Goal: Task Accomplishment & Management: Use online tool/utility

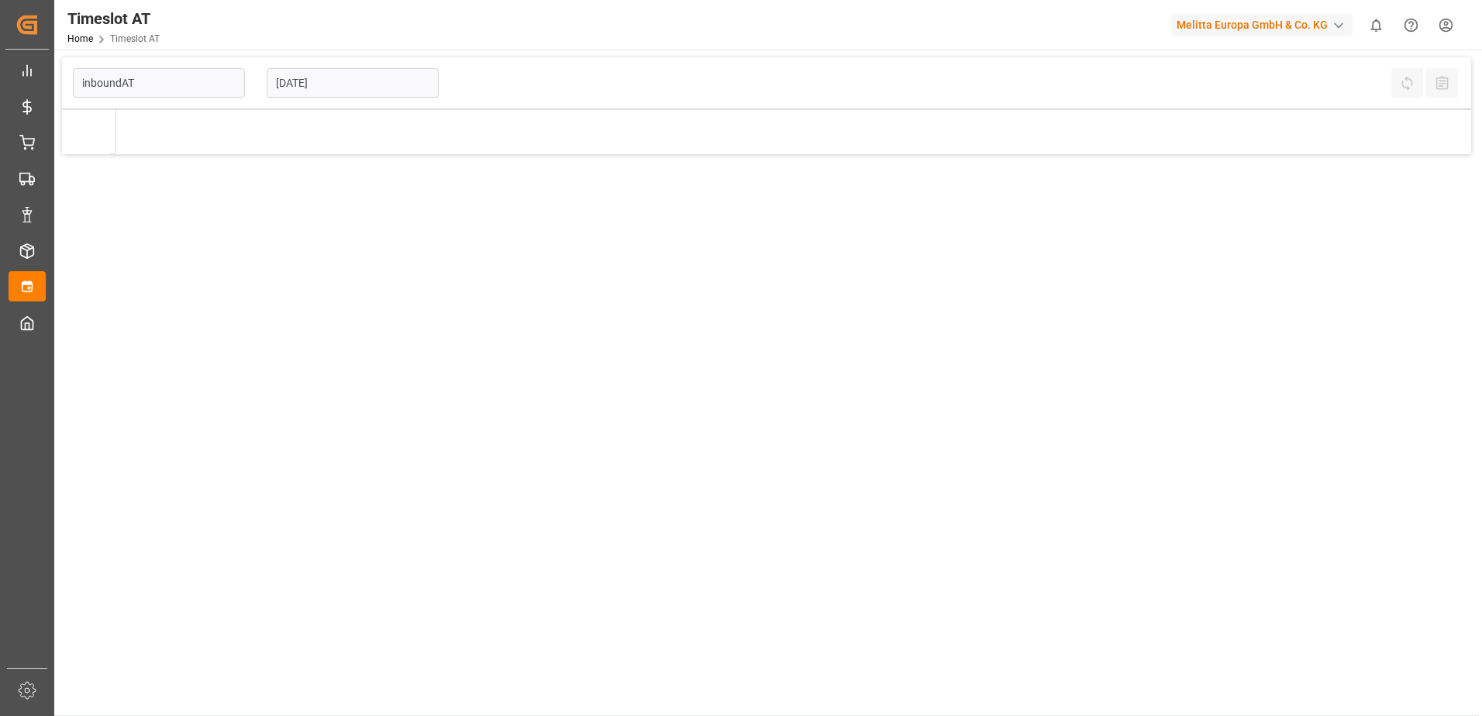
type input "Inbound AT"
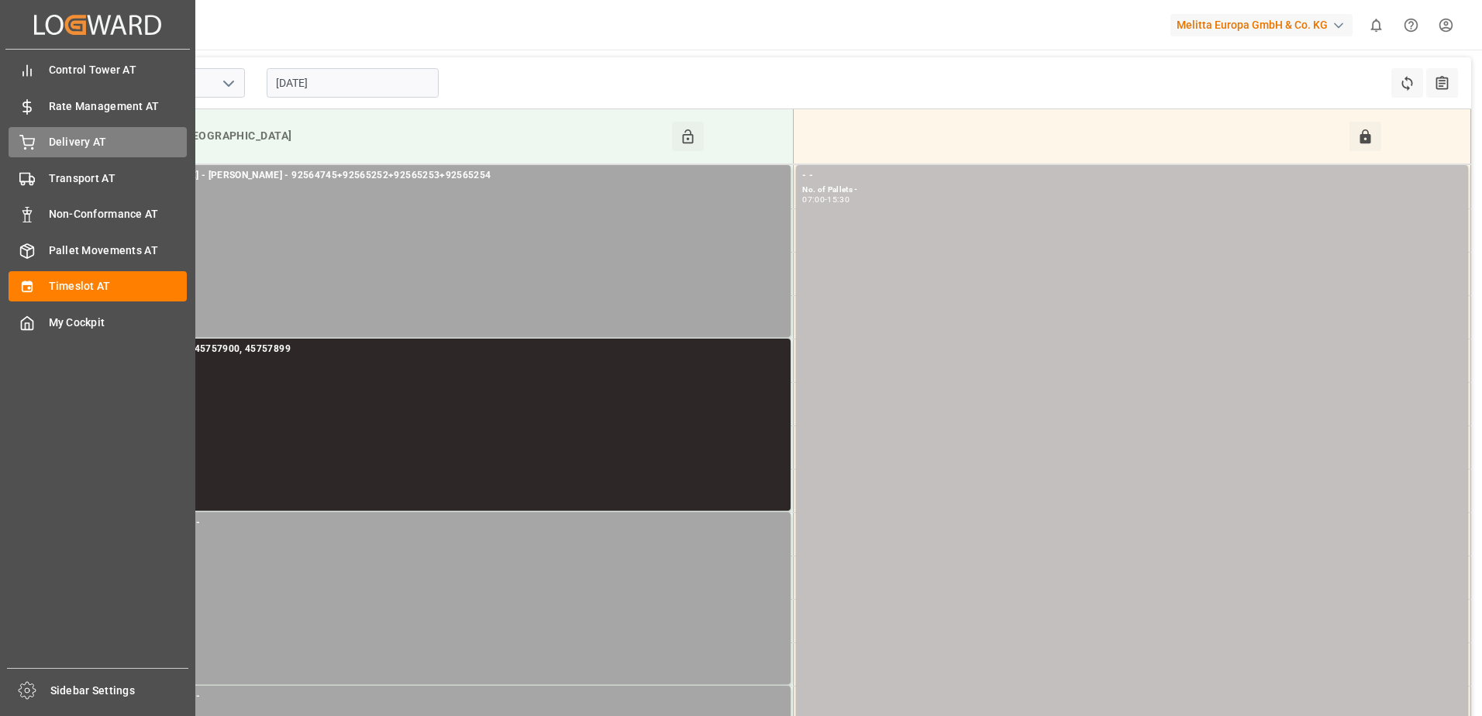
click at [68, 143] on span "Delivery AT" at bounding box center [118, 142] width 139 height 16
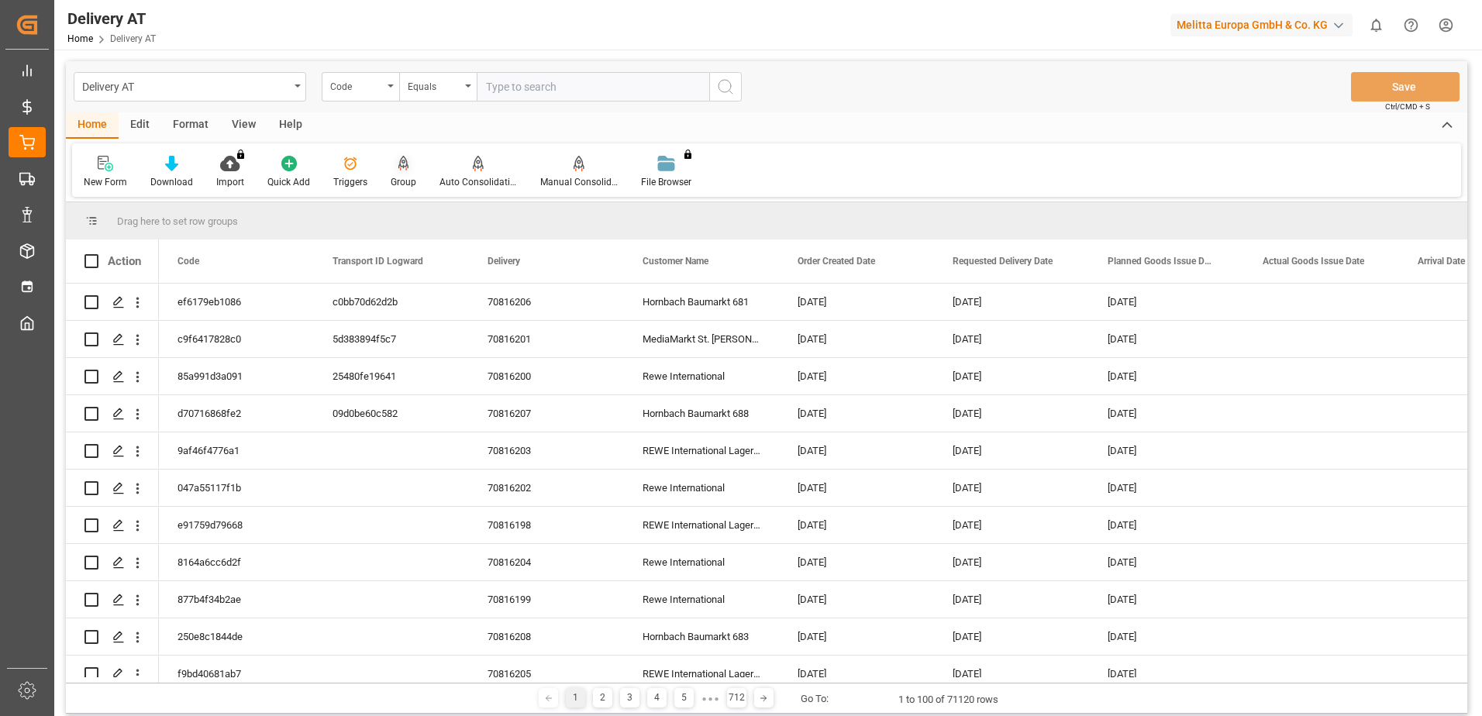
click at [408, 161] on div at bounding box center [404, 163] width 26 height 16
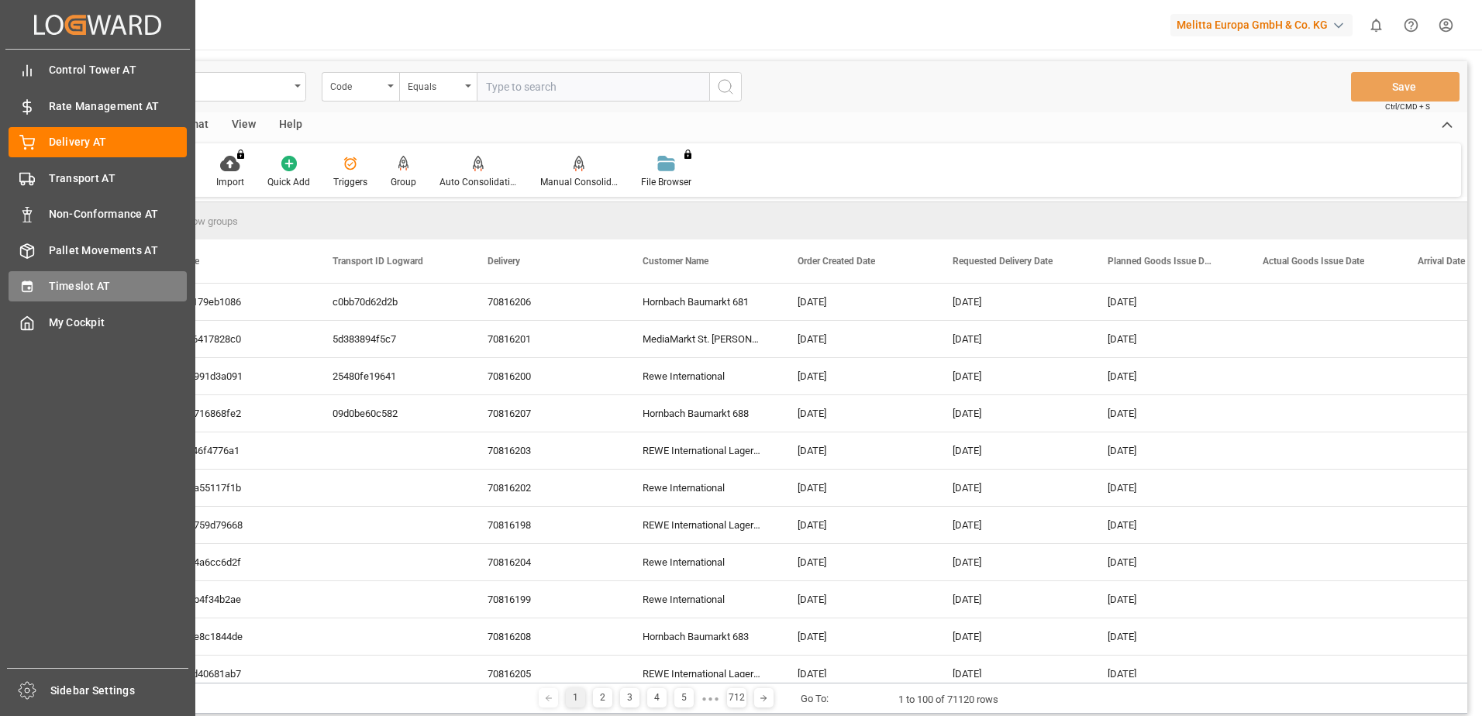
click at [52, 281] on span "Timeslot AT" at bounding box center [118, 286] width 139 height 16
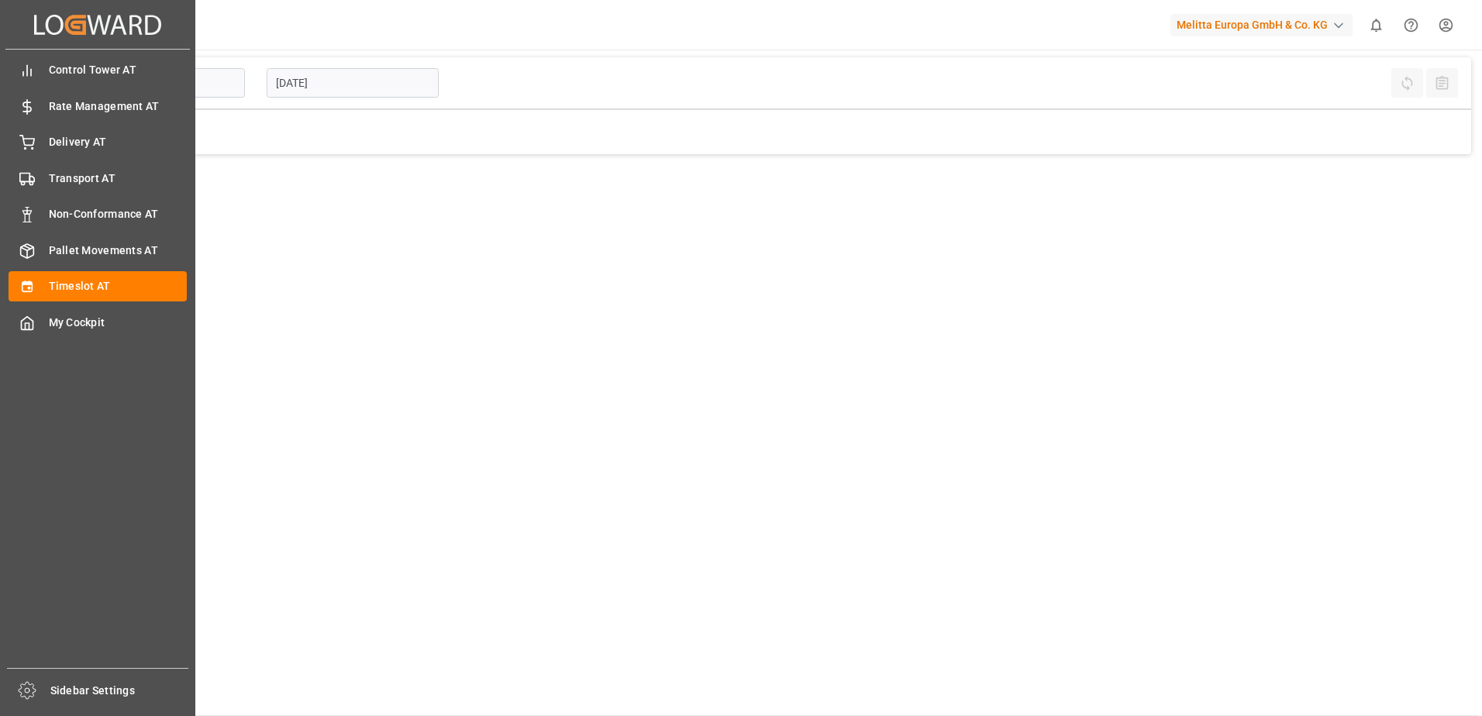
type input "Inbound AT"
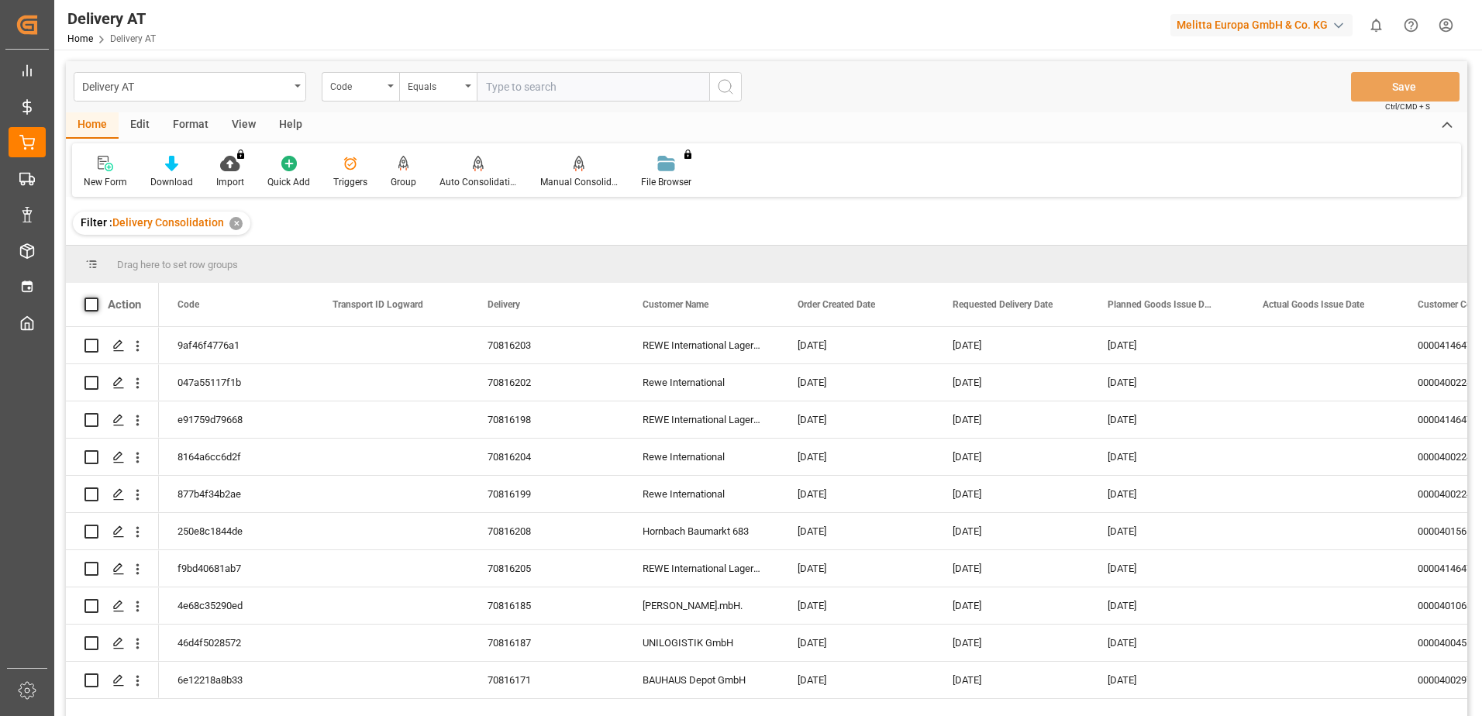
click at [88, 306] on span at bounding box center [91, 305] width 14 height 14
click at [96, 298] on input "checkbox" at bounding box center [96, 298] width 0 height 0
checkbox input "true"
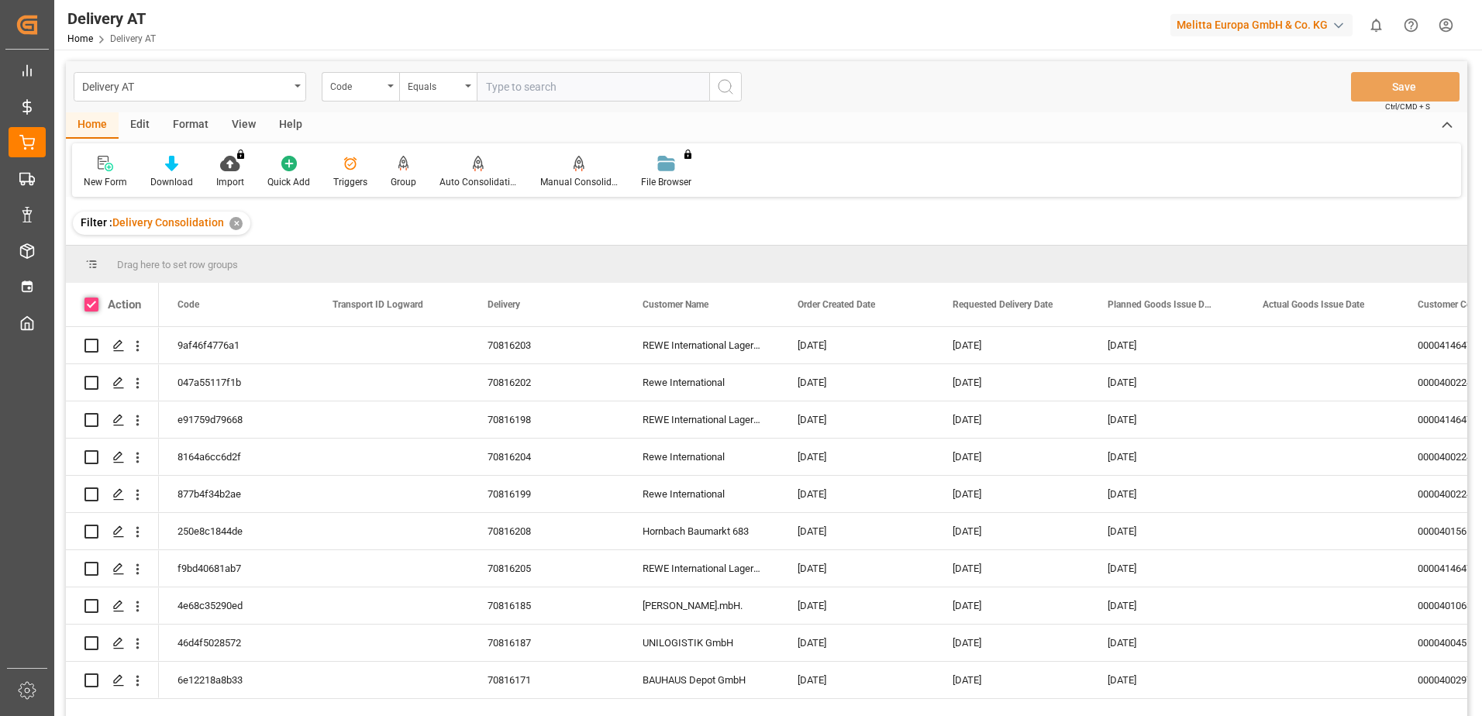
checkbox input "true"
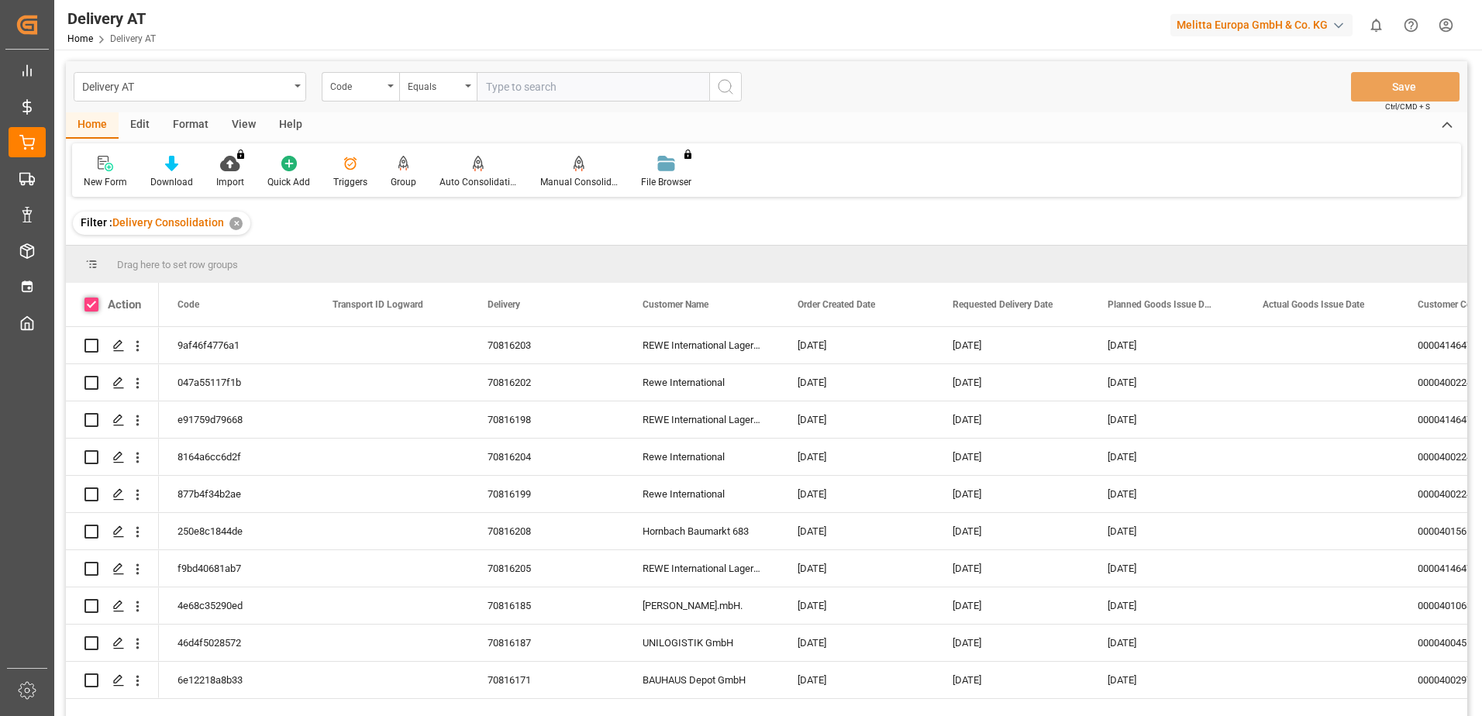
checkbox input "true"
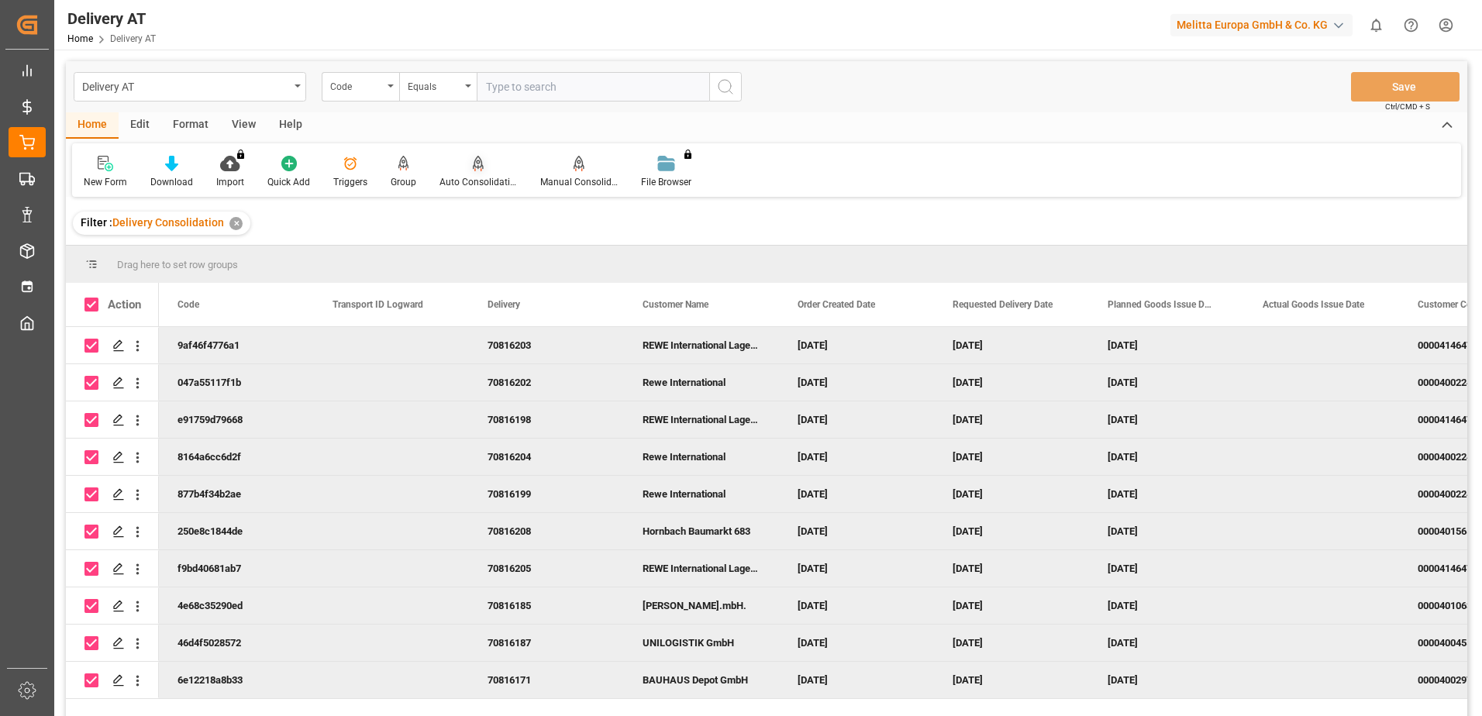
click at [475, 169] on icon at bounding box center [478, 162] width 11 height 13
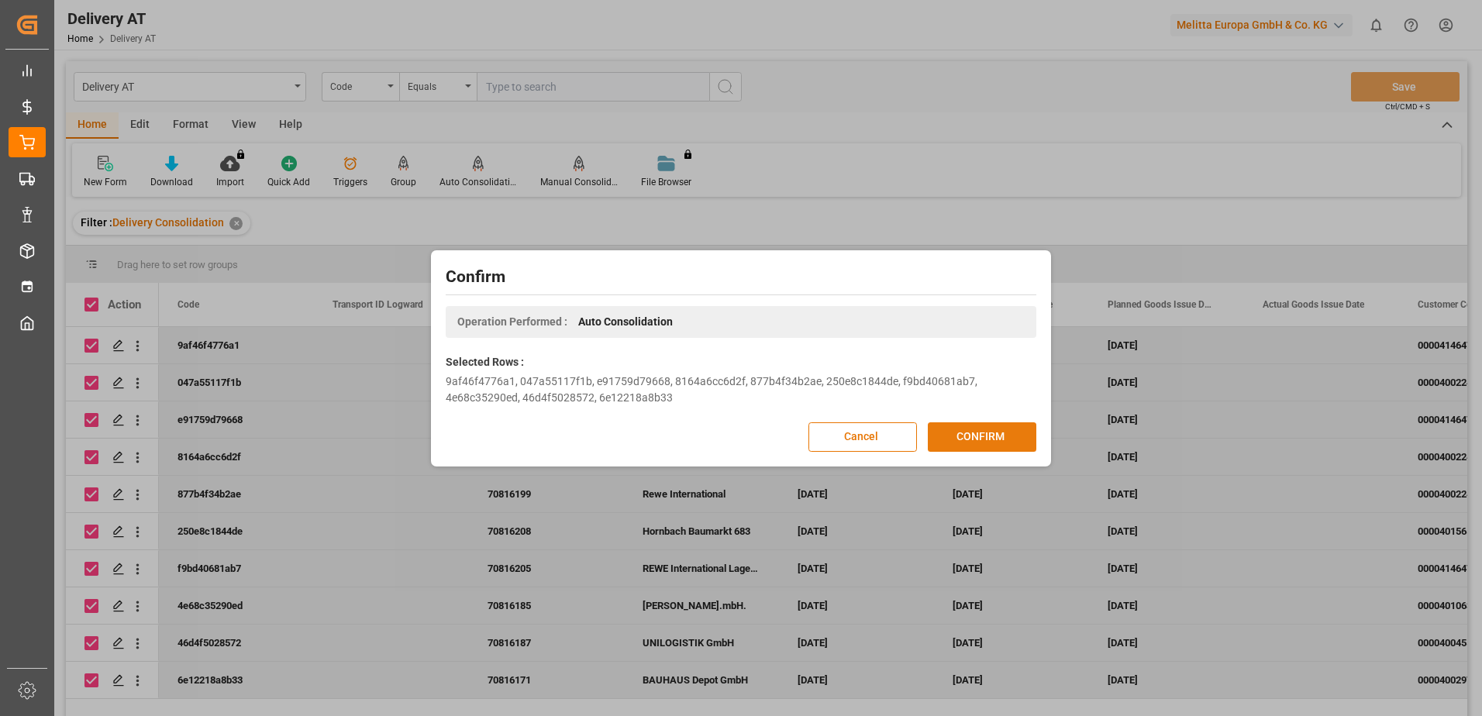
click at [985, 438] on button "CONFIRM" at bounding box center [982, 436] width 108 height 29
